Goal: Complete application form: Complete application form

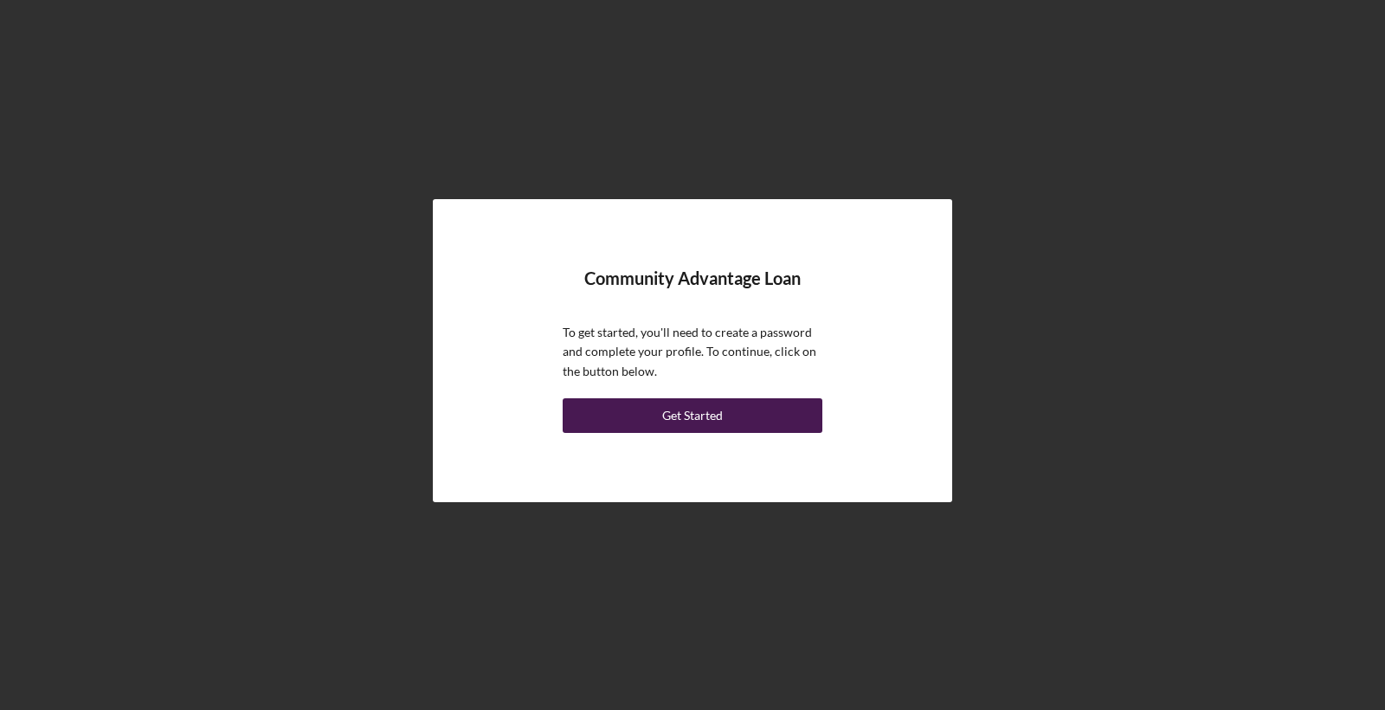
click at [749, 422] on button "Get Started" at bounding box center [693, 415] width 260 height 35
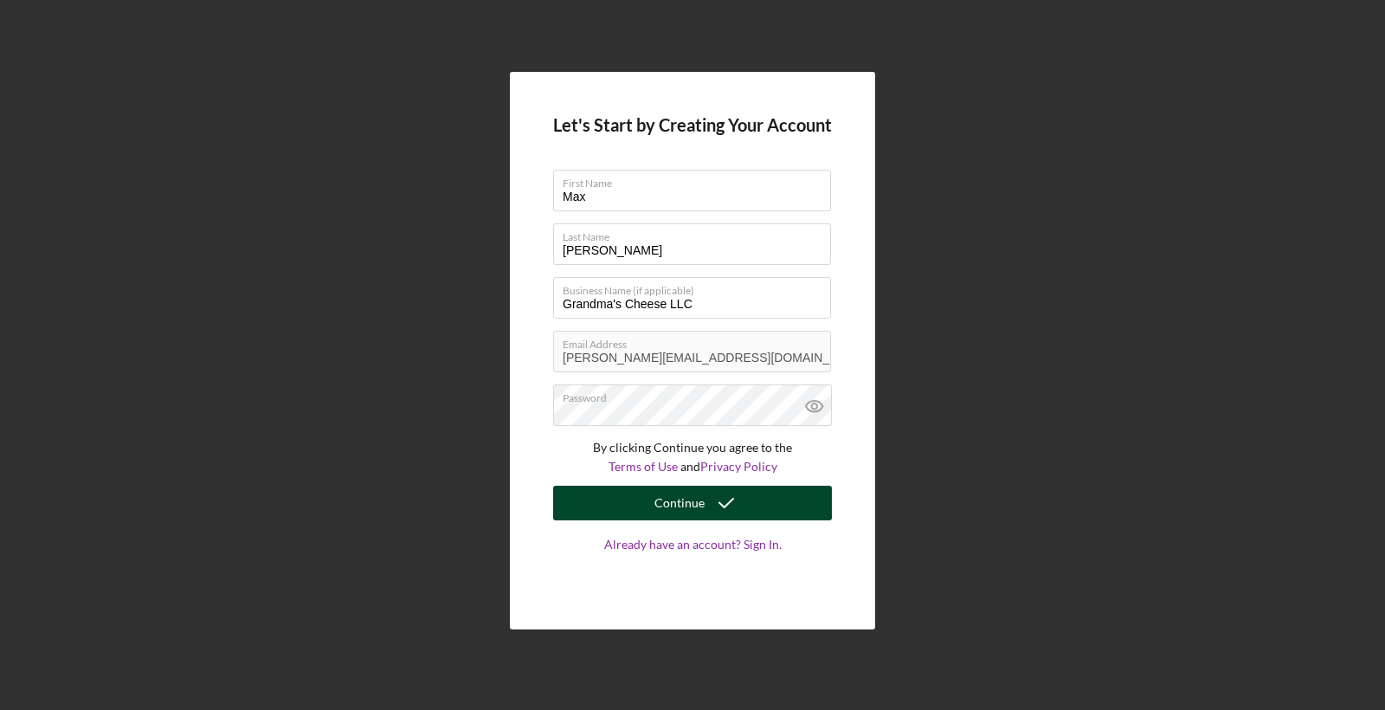
click at [676, 496] on div "Continue" at bounding box center [679, 503] width 50 height 35
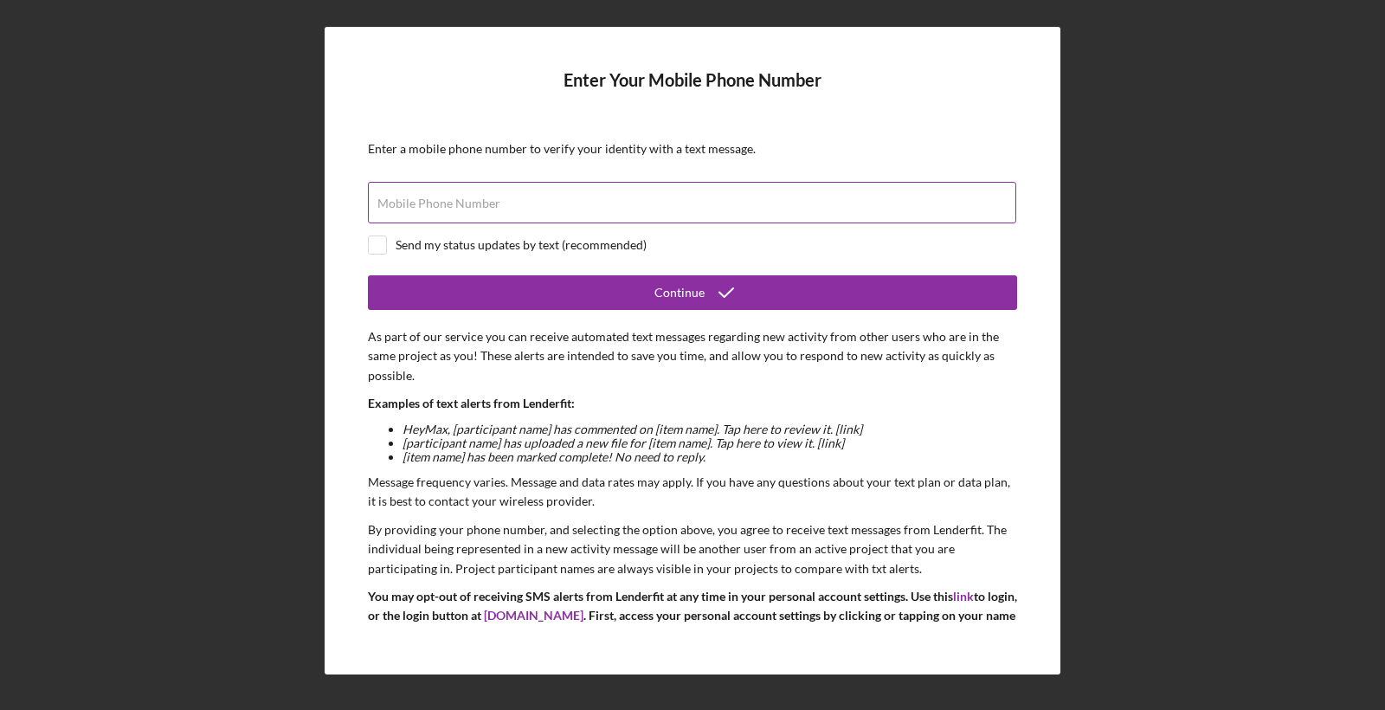
click at [653, 203] on input "Mobile Phone Number" at bounding box center [692, 203] width 648 height 42
type input "[PHONE_NUMBER]"
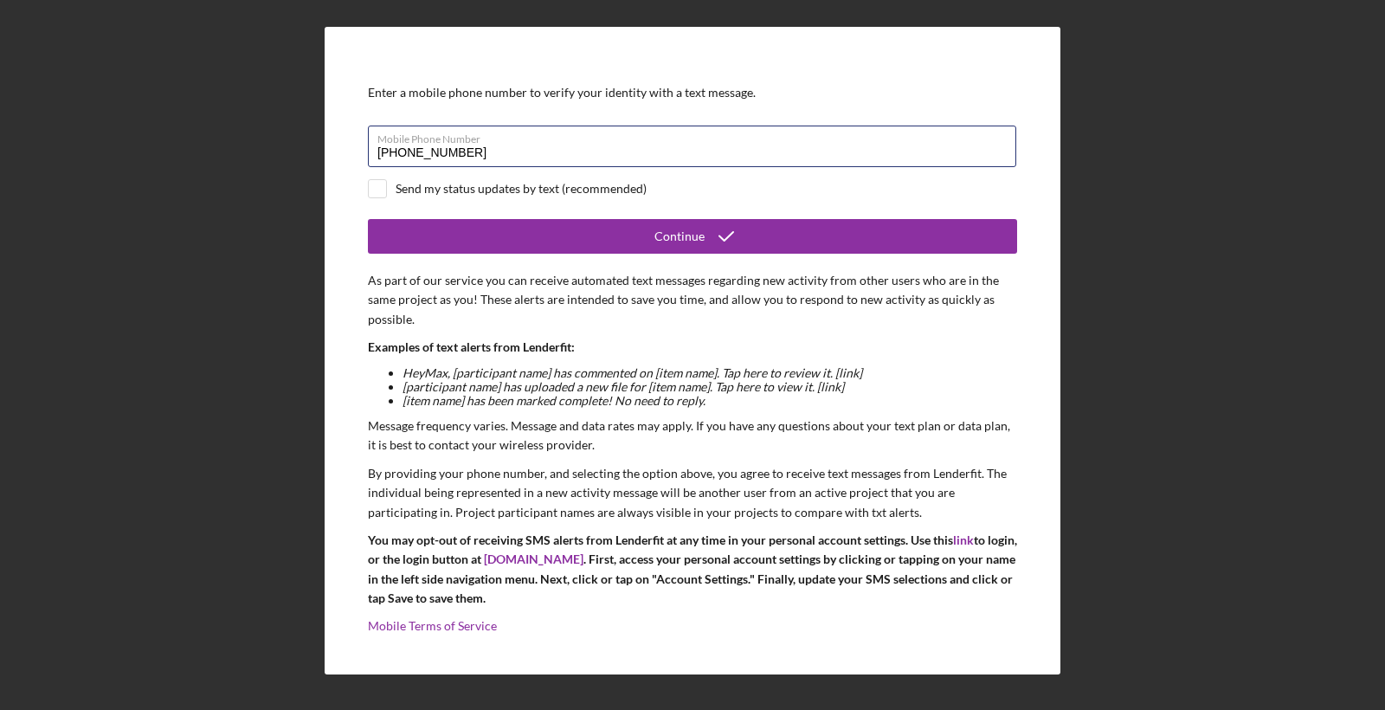
scroll to position [65, 0]
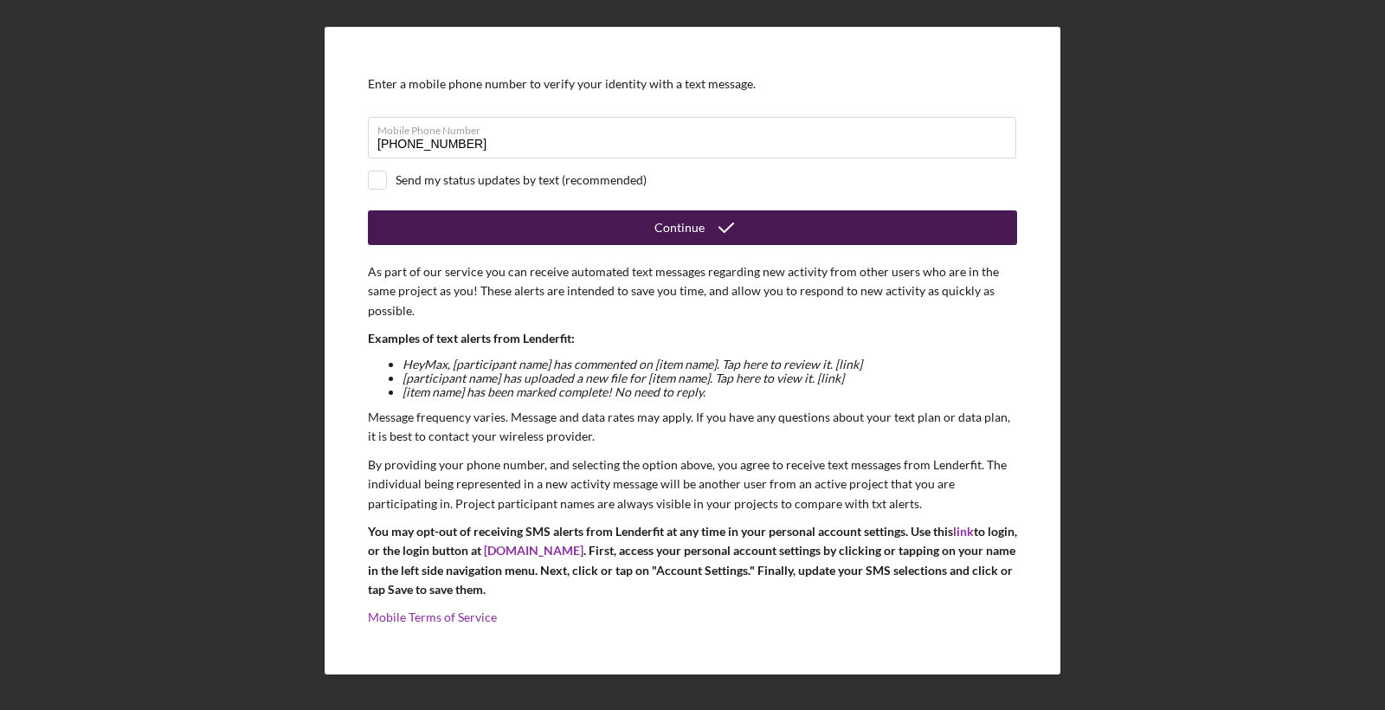
click at [722, 213] on icon "submit" at bounding box center [725, 227] width 43 height 43
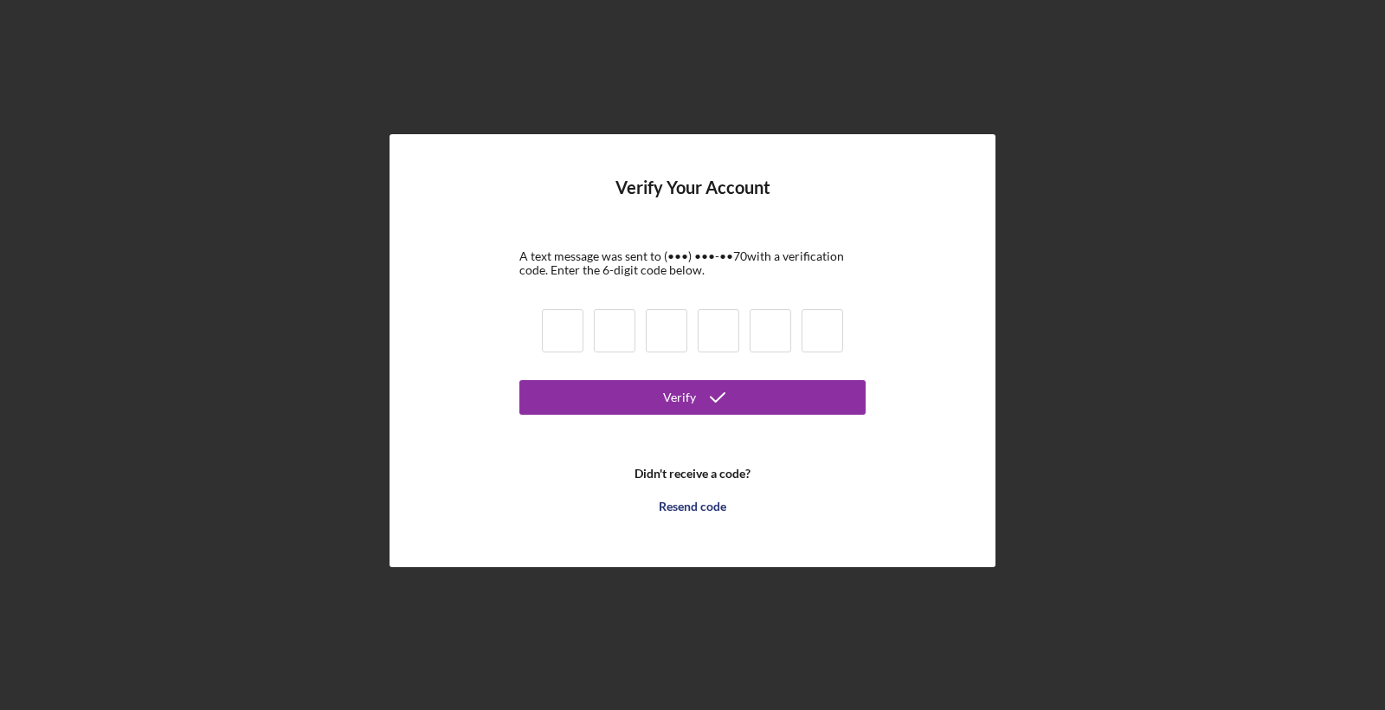
click at [576, 331] on input at bounding box center [563, 330] width 42 height 43
type input "0"
type input "4"
type input "2"
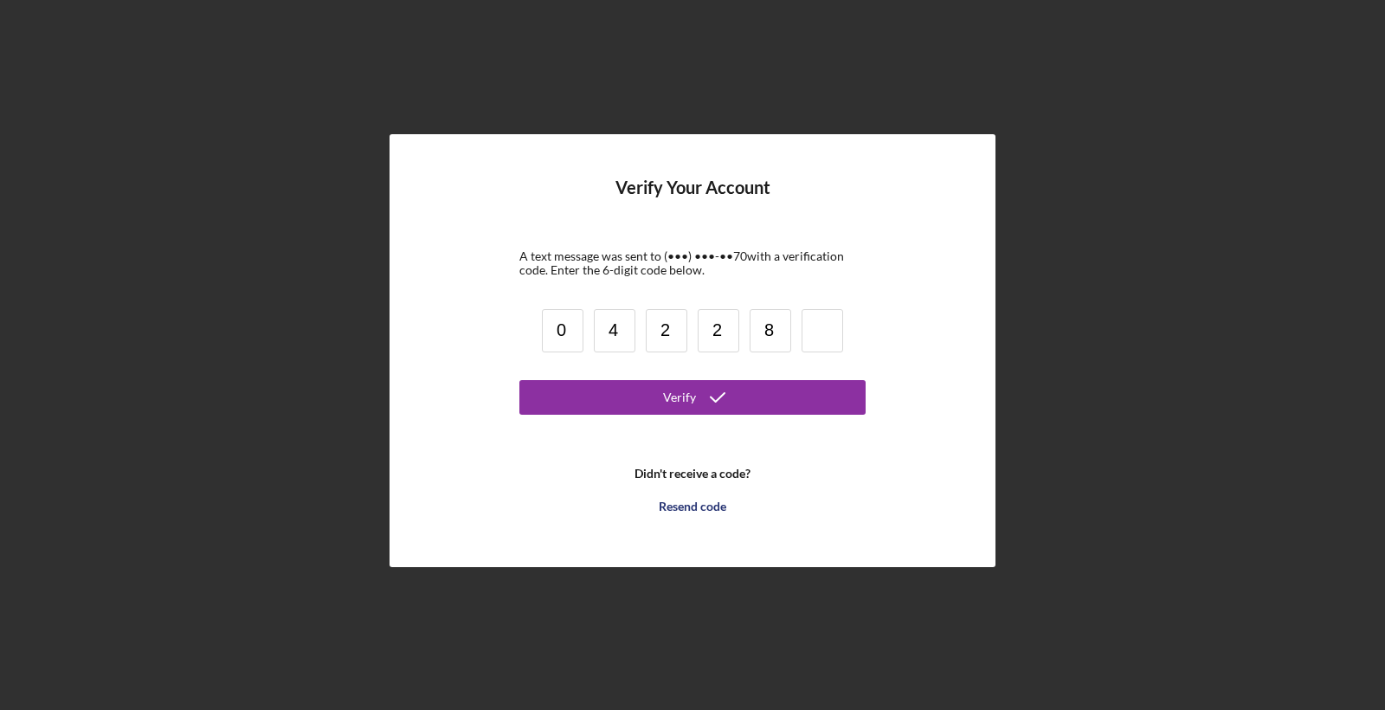
type input "8"
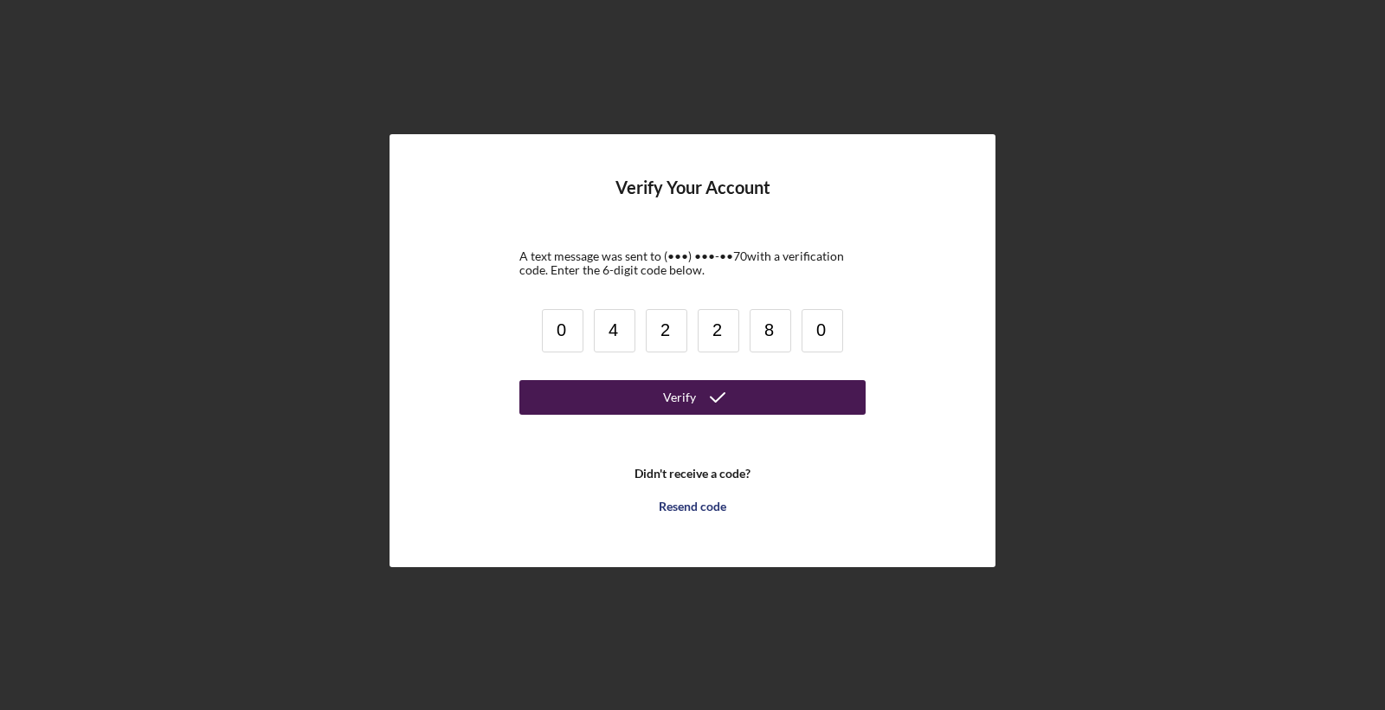
type input "0"
click at [659, 389] on button "Verify" at bounding box center [692, 397] width 346 height 35
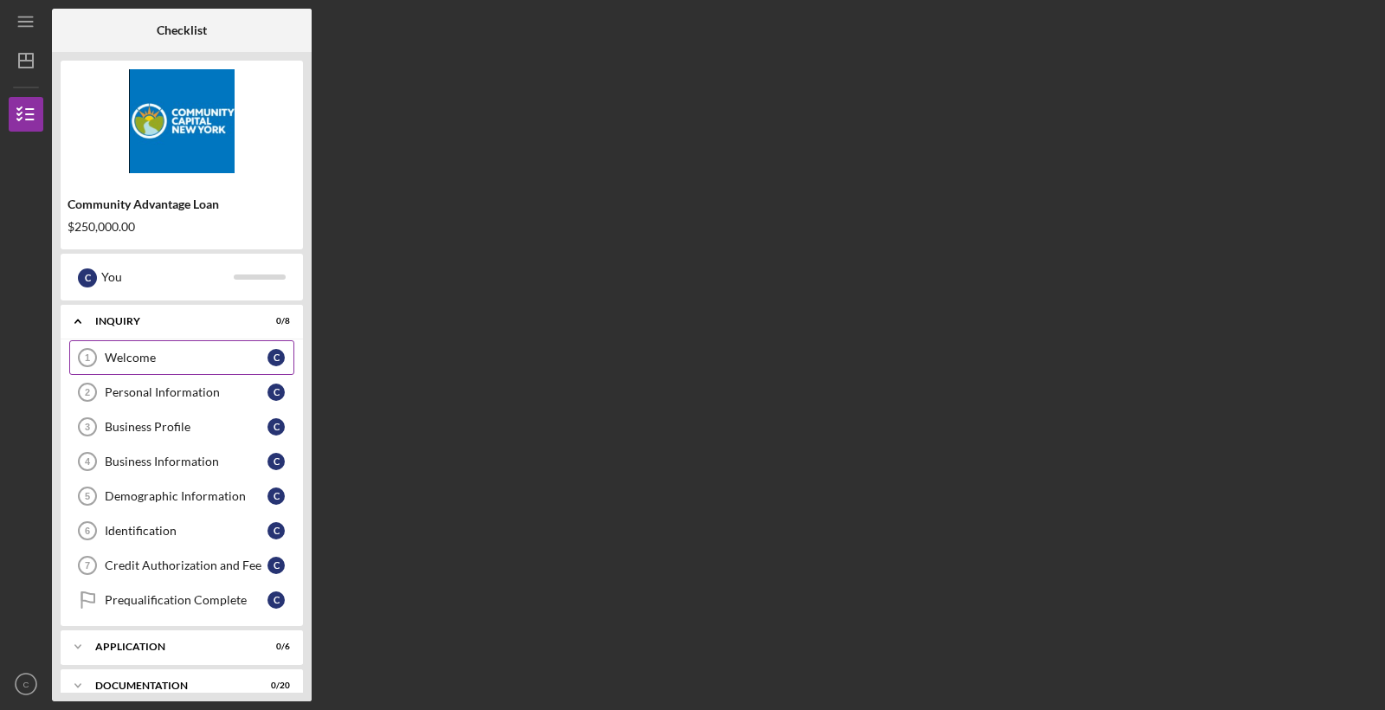
click at [202, 354] on div "Welcome" at bounding box center [186, 358] width 163 height 14
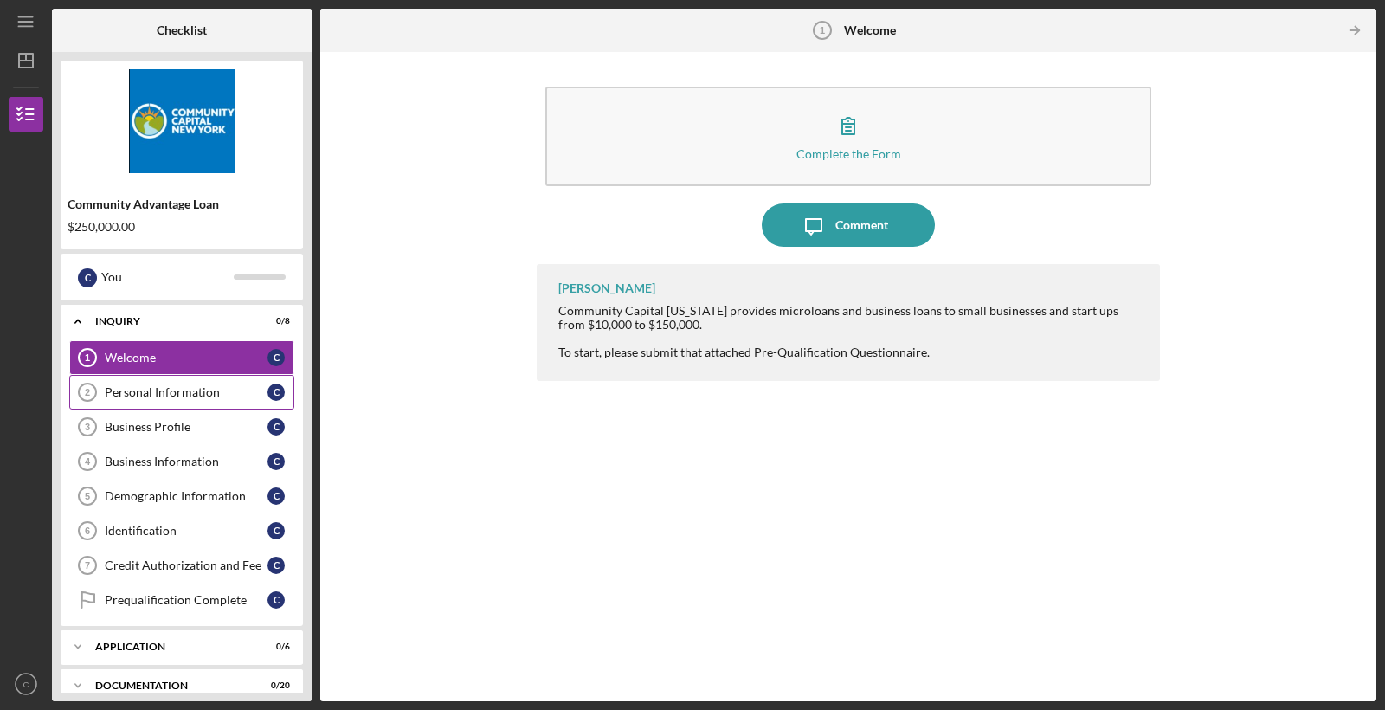
click at [141, 385] on div "Personal Information" at bounding box center [186, 392] width 163 height 14
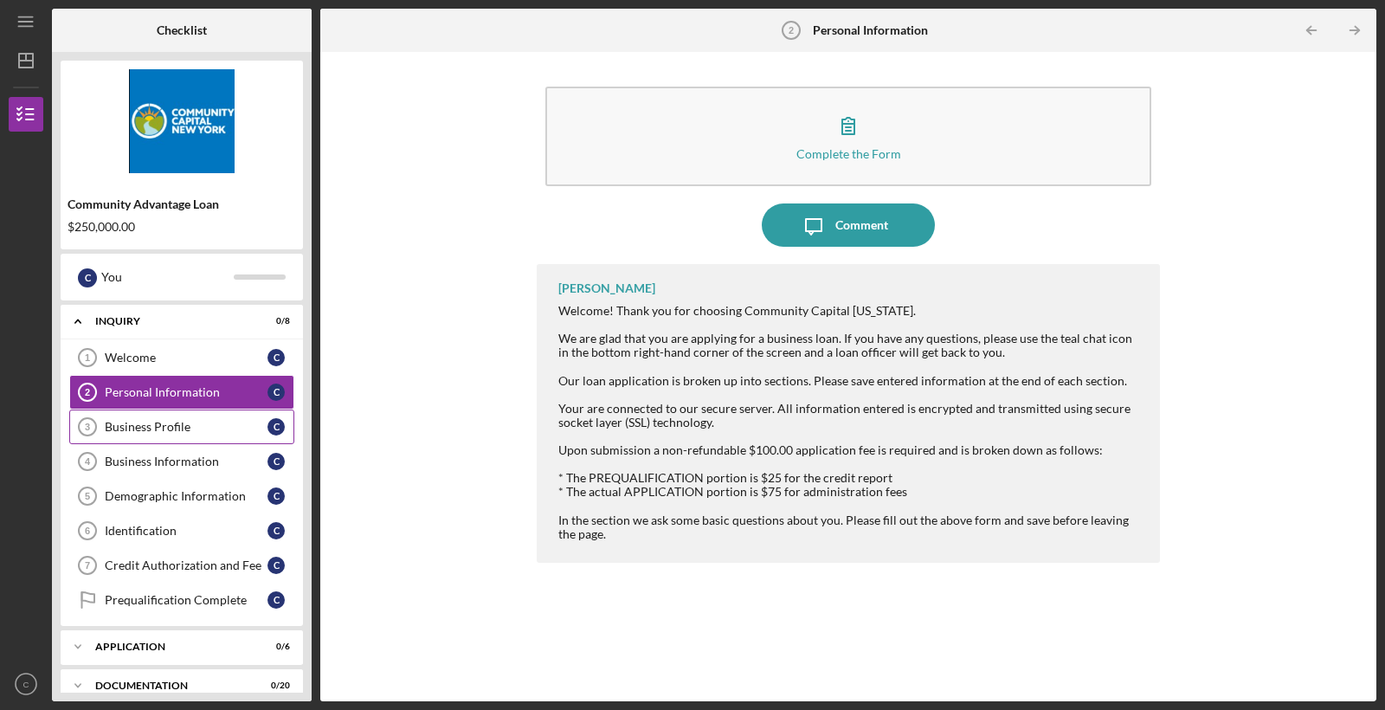
click at [149, 428] on div "Business Profile" at bounding box center [186, 427] width 163 height 14
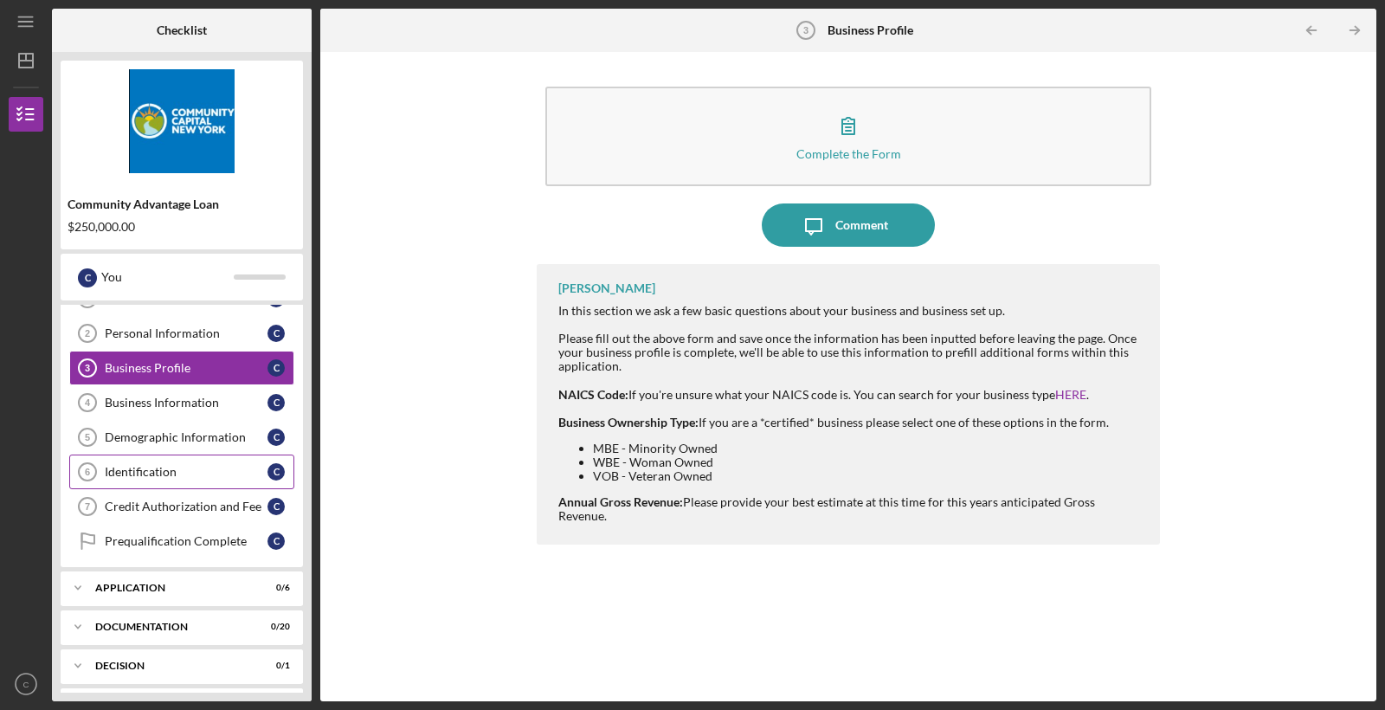
scroll to position [59, 0]
click at [168, 465] on div "Identification" at bounding box center [186, 469] width 163 height 14
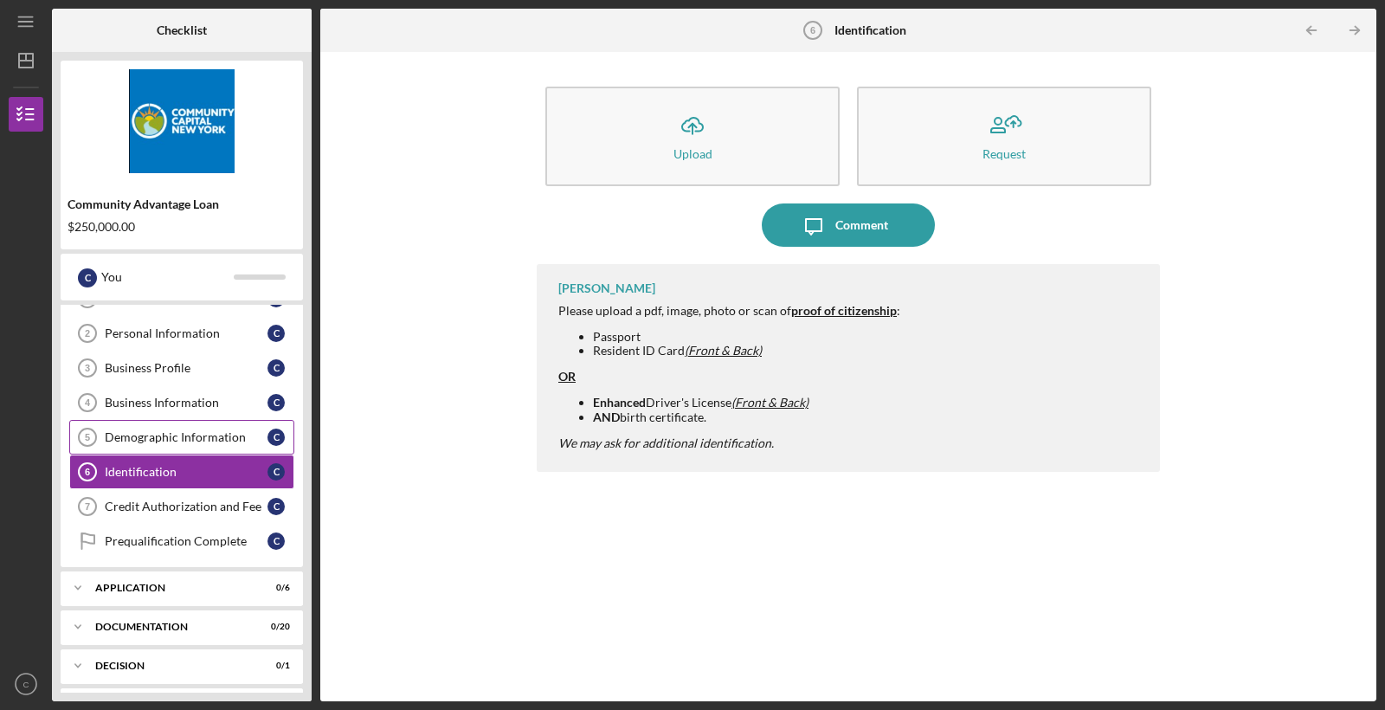
click at [170, 441] on div "Demographic Information" at bounding box center [186, 437] width 163 height 14
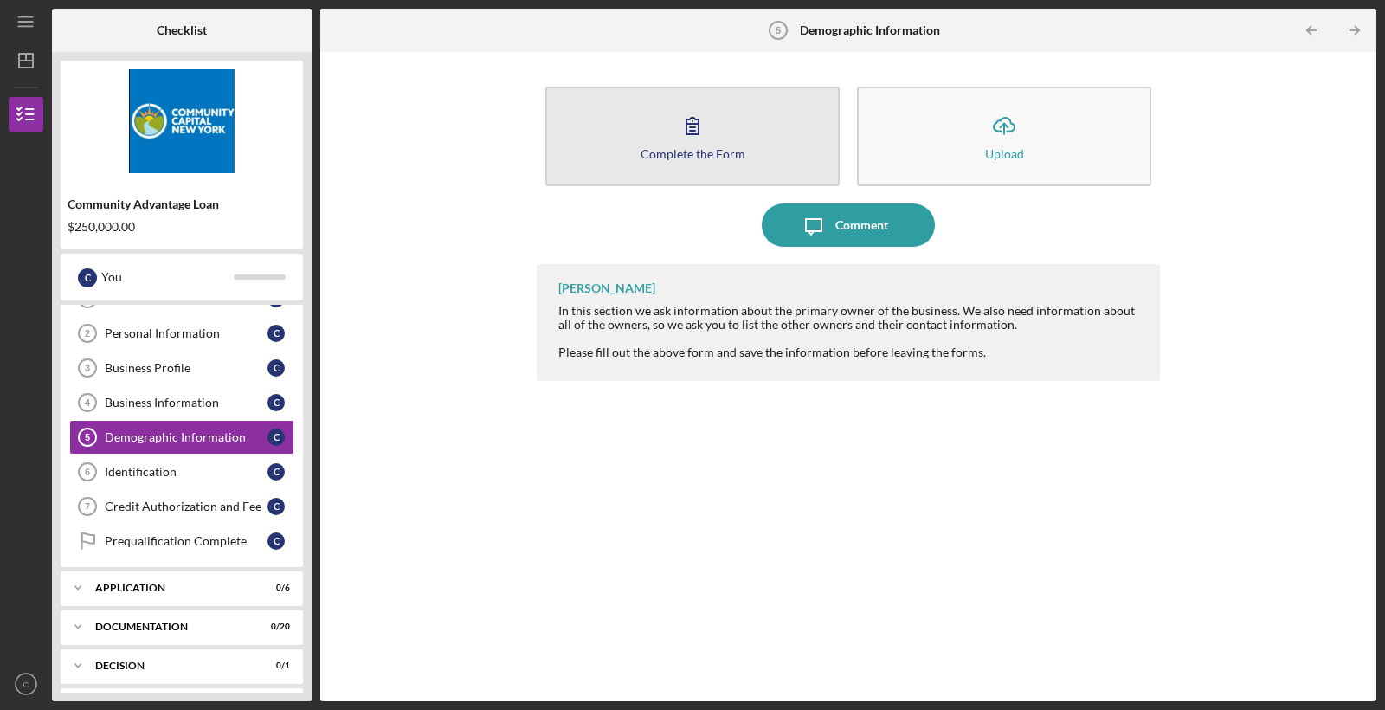
click at [676, 138] on icon "button" at bounding box center [692, 125] width 43 height 43
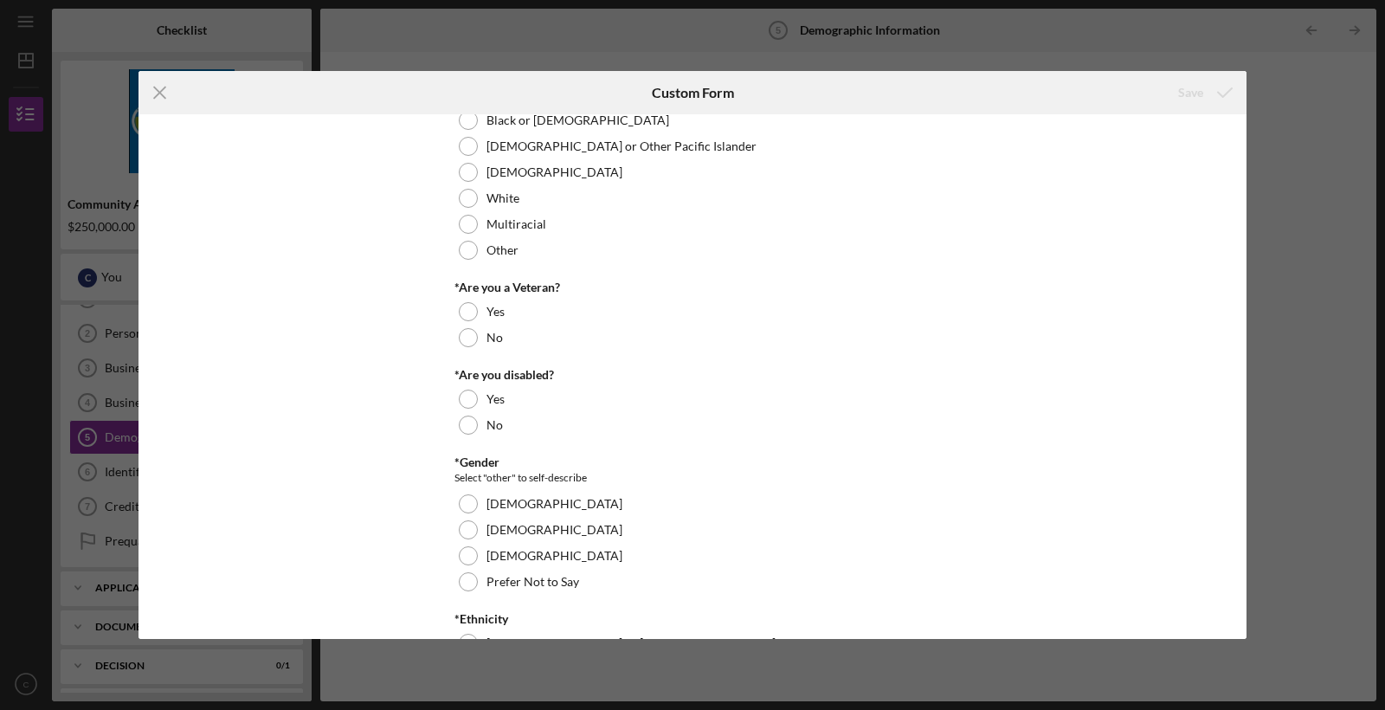
scroll to position [135, 0]
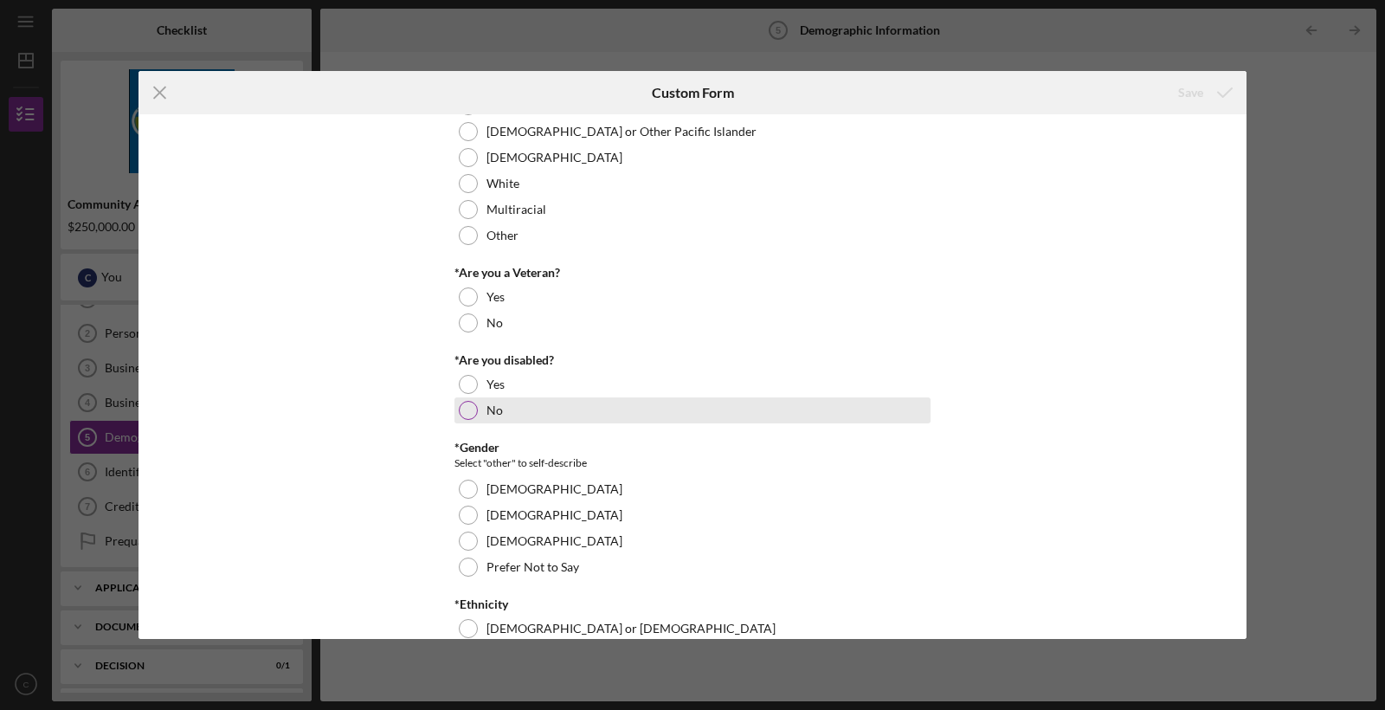
click at [470, 416] on div at bounding box center [468, 410] width 19 height 19
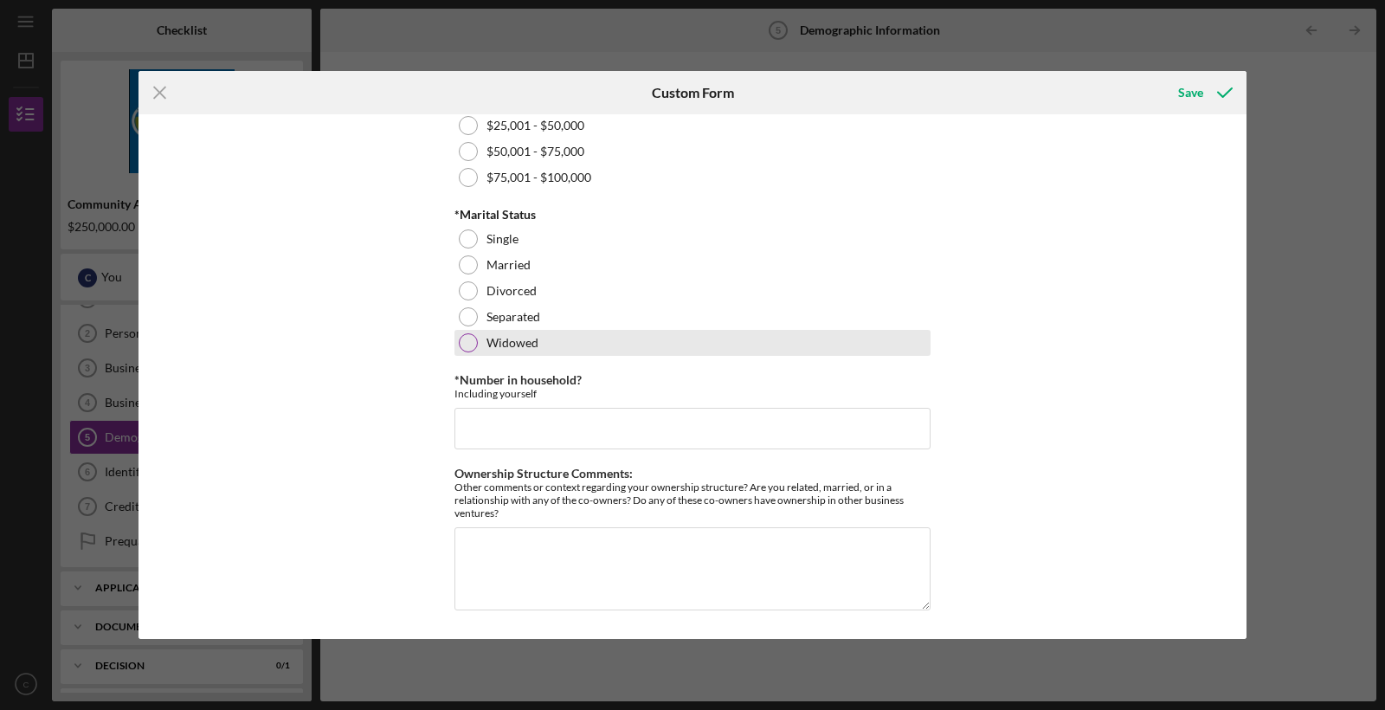
scroll to position [777, 0]
click at [157, 93] on icon "Icon/Menu Close" at bounding box center [159, 92] width 43 height 43
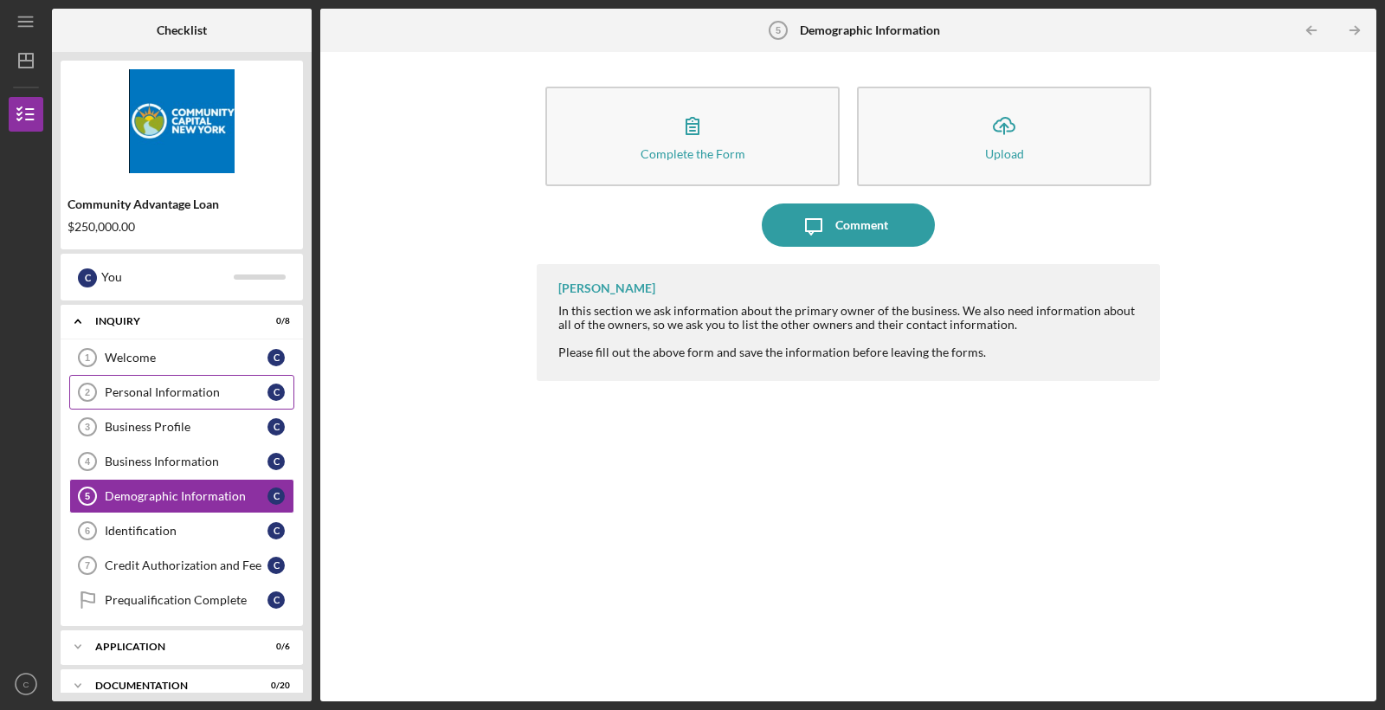
click at [176, 392] on div "Personal Information" at bounding box center [186, 392] width 163 height 14
